Goal: Check status: Check status

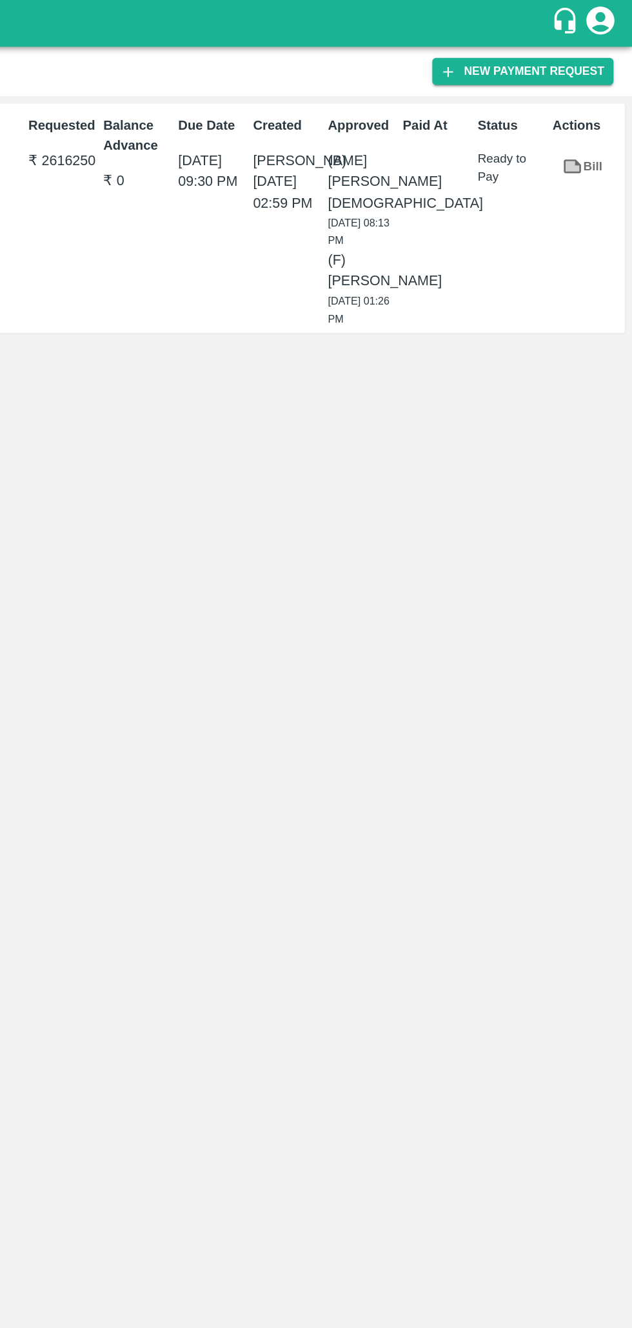
click at [239, 339] on div "Id PR-255532 Type Advance ( Fruit ) Vendor [PERSON_NAME] Fresh India Private Li…" at bounding box center [316, 697] width 632 height 1262
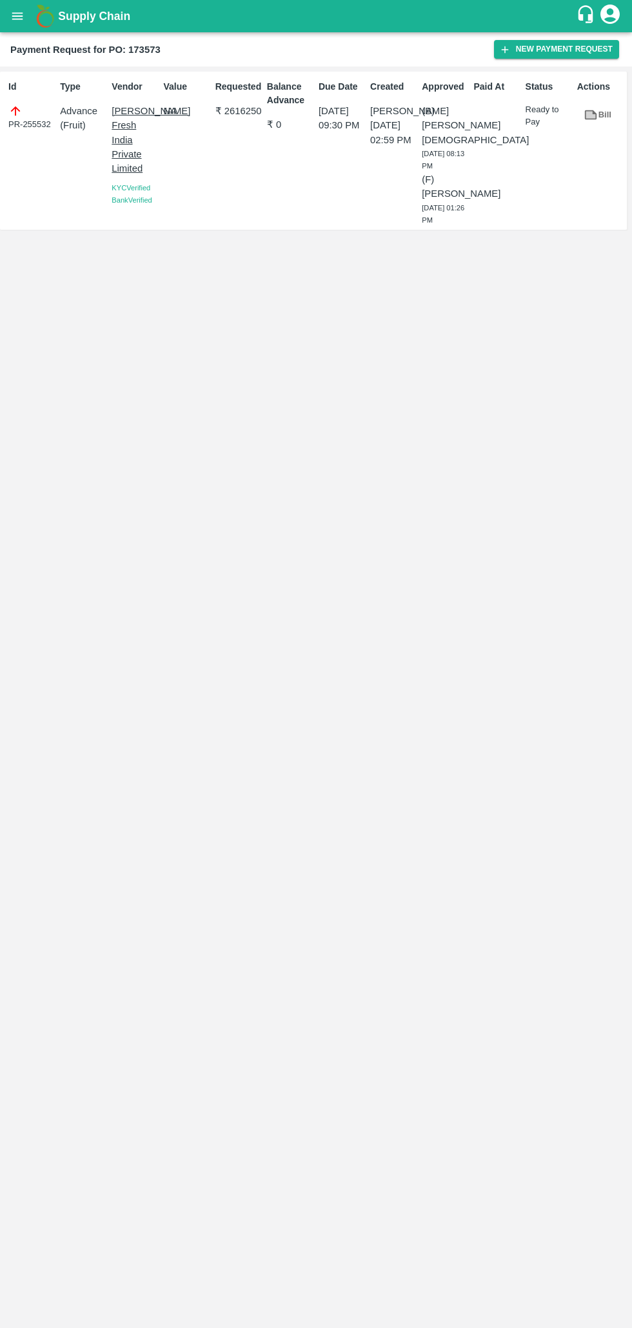
click at [25, 19] on button "open drawer" at bounding box center [18, 16] width 30 height 30
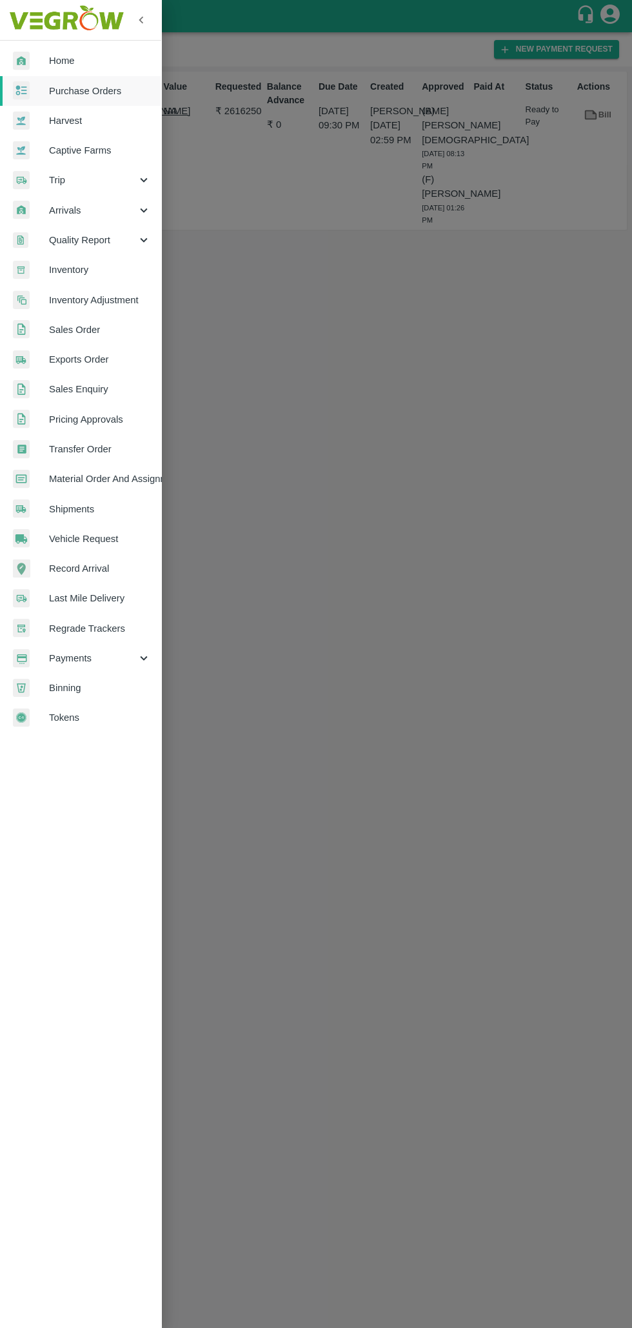
click at [81, 90] on span "Purchase Orders" at bounding box center [100, 91] width 102 height 14
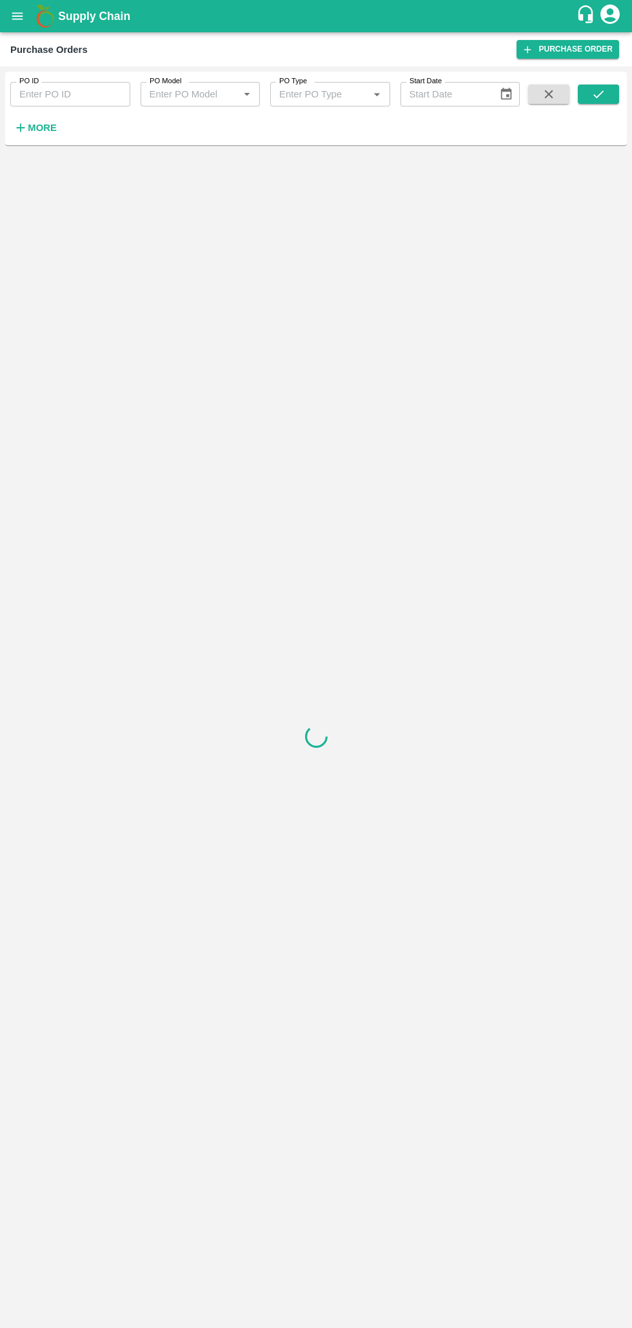
click at [70, 96] on input "PO ID" at bounding box center [70, 94] width 120 height 25
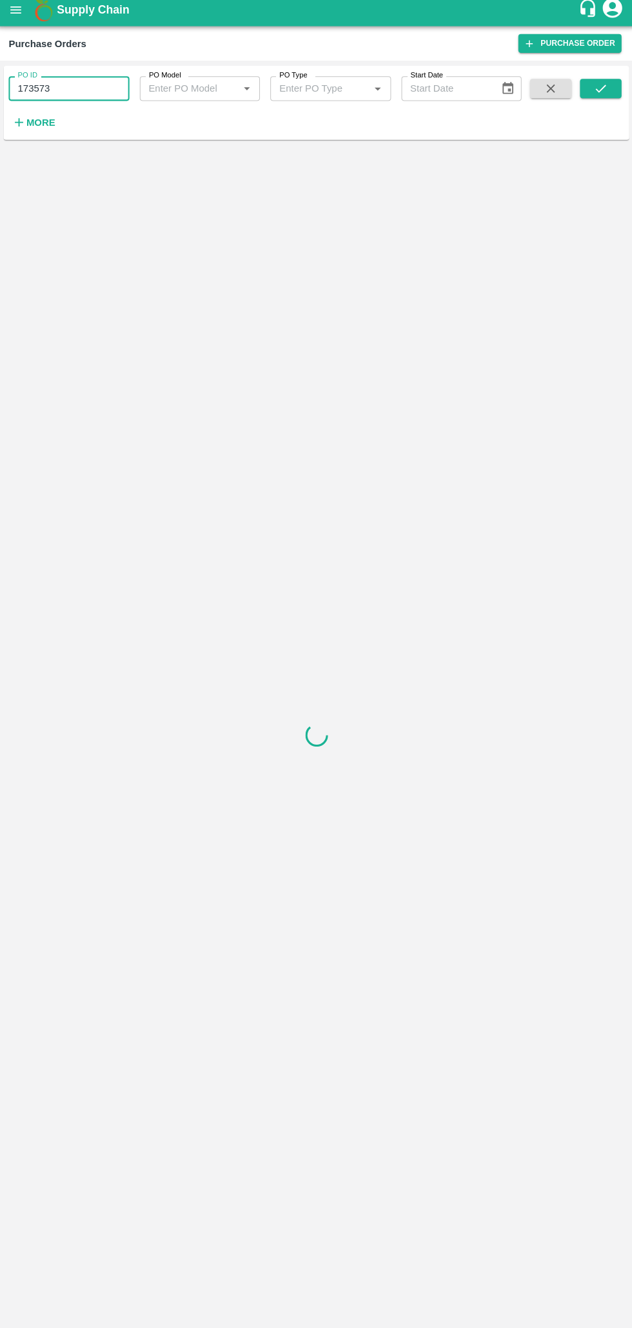
type input "173573"
click at [594, 94] on icon "submit" at bounding box center [599, 94] width 10 height 8
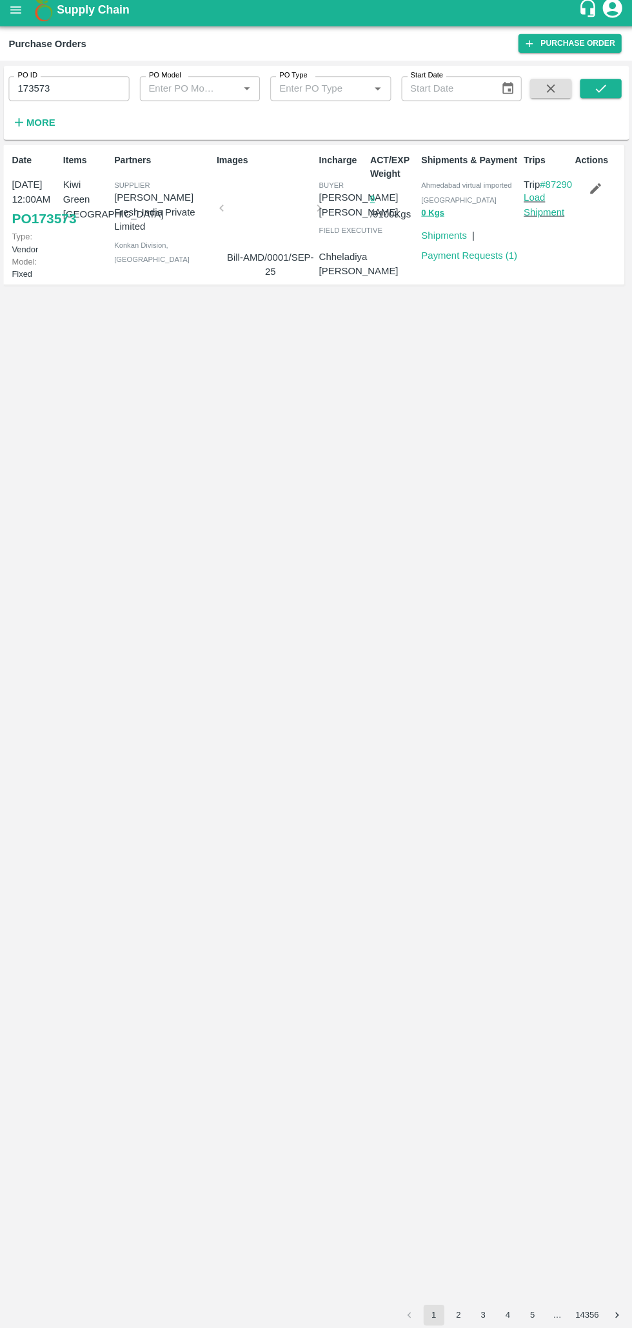
click at [467, 261] on link "Payment Requests ( 1 )" at bounding box center [469, 260] width 96 height 10
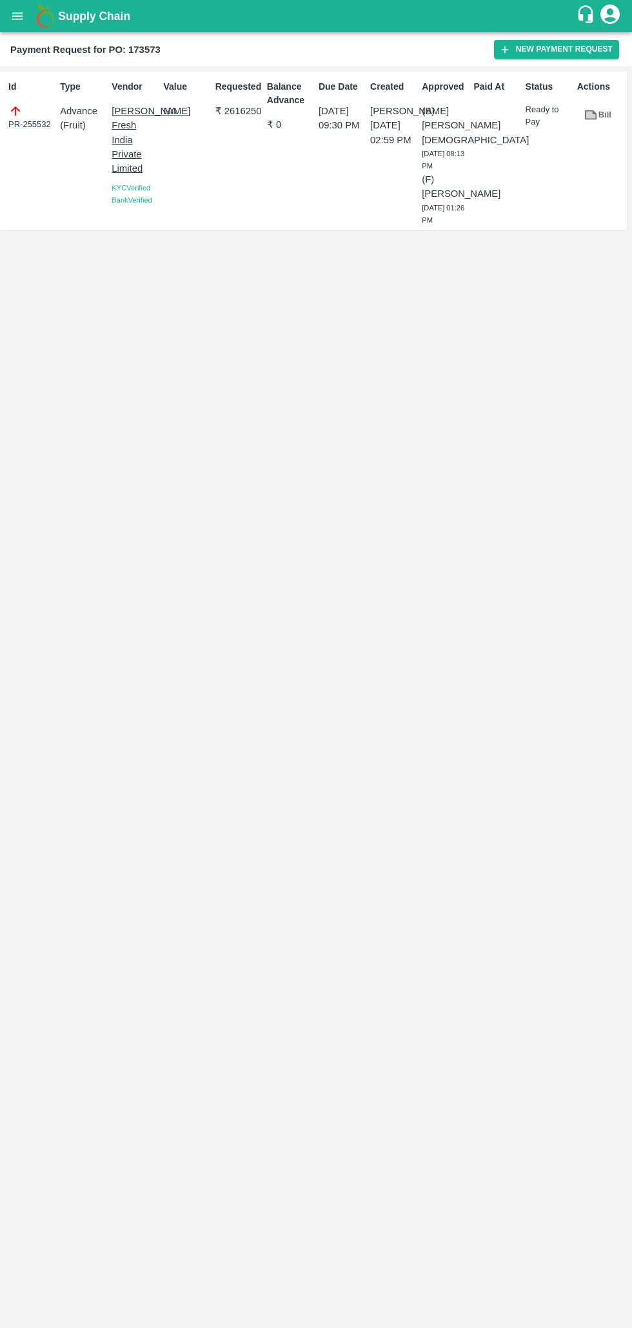
click at [436, 186] on p "(F) Revanasidda Rodagi" at bounding box center [445, 186] width 46 height 29
